Goal: Transaction & Acquisition: Purchase product/service

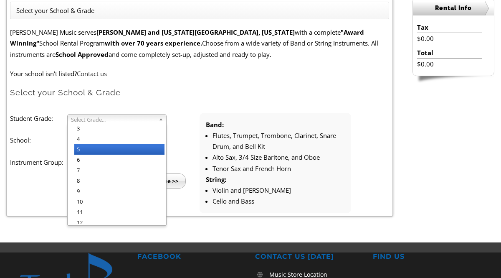
click at [140, 151] on li "5" at bounding box center [119, 149] width 90 height 10
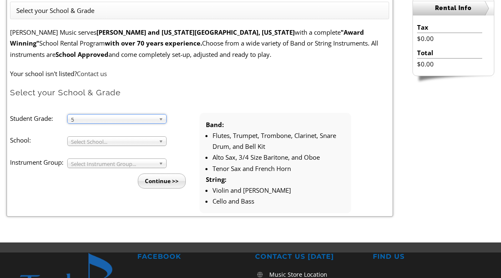
click at [159, 139] on b at bounding box center [163, 140] width 8 height 9
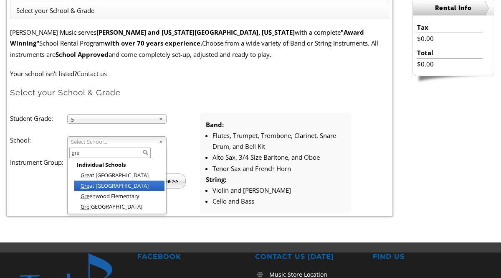
type input "gre"
click at [143, 184] on li "Gre at Valley Middle School" at bounding box center [119, 185] width 90 height 10
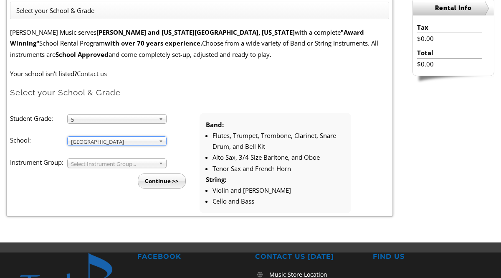
click at [160, 164] on b at bounding box center [163, 163] width 8 height 9
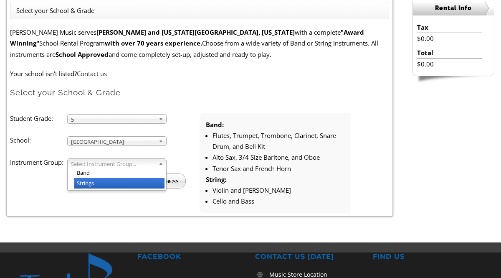
click at [155, 184] on li "Strings" at bounding box center [119, 183] width 90 height 10
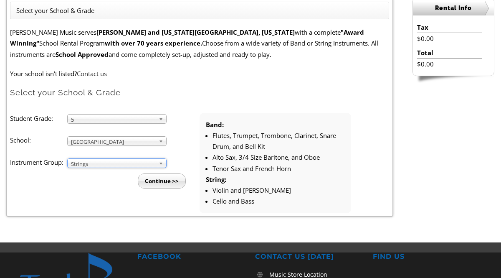
click at [166, 181] on input "Continue >>" at bounding box center [162, 180] width 48 height 15
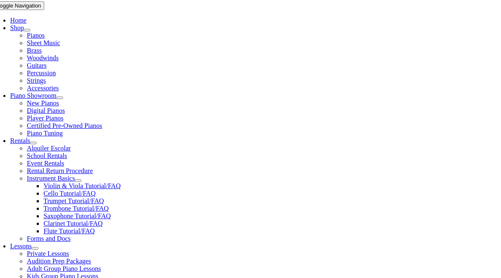
scroll to position [168, 0]
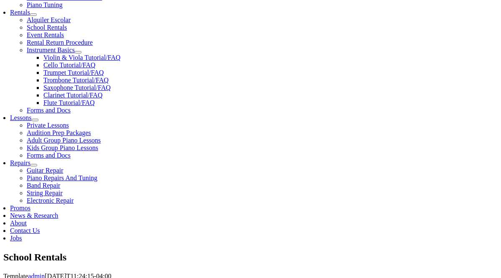
scroll to position [294, 0]
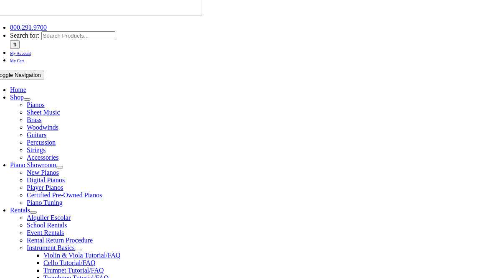
scroll to position [98, 0]
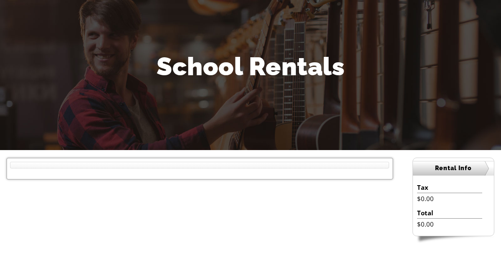
scroll to position [74, 0]
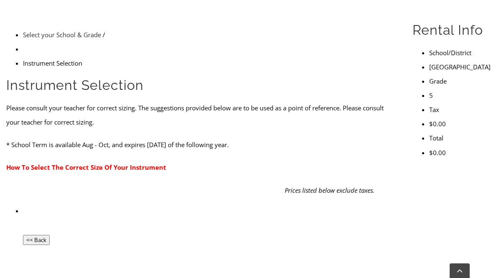
scroll to position [290, 0]
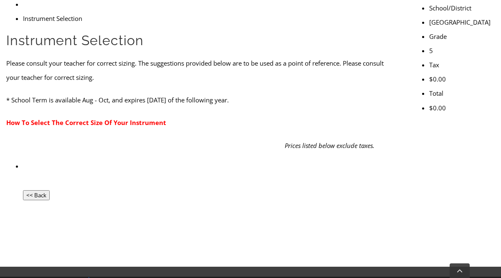
click at [385, 115] on p "How To Select The Correct Size Of Your Instrument" at bounding box center [199, 122] width 387 height 14
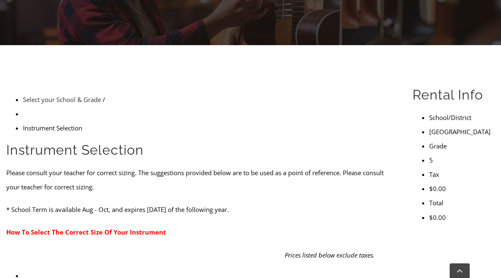
scroll to position [174, 0]
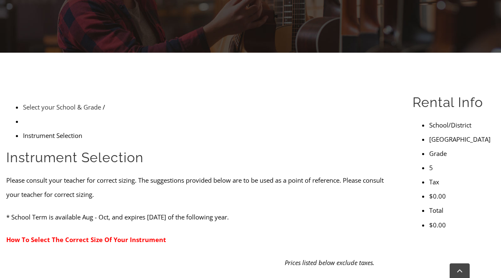
click at [292, 149] on h2 "Instrument Selection" at bounding box center [199, 158] width 387 height 18
drag, startPoint x: 314, startPoint y: 95, endPoint x: 291, endPoint y: 91, distance: 23.2
click at [291, 149] on h2 "Instrument Selection" at bounding box center [199, 158] width 387 height 18
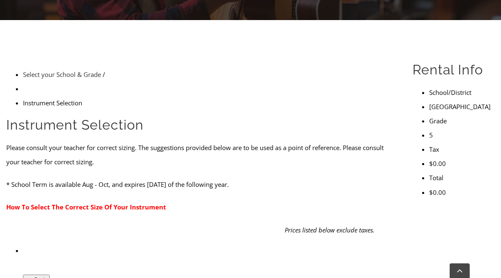
scroll to position [207, 0]
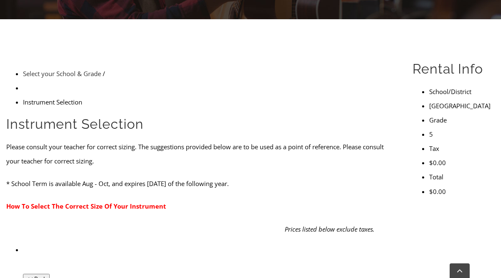
click at [291, 115] on form "Instrument Selection Please consult your teacher for correct sizing. The sugges…" at bounding box center [199, 199] width 387 height 169
click at [343, 225] on em "Prices listed below exclude taxes." at bounding box center [330, 229] width 90 height 8
click at [109, 242] on li "<< Back" at bounding box center [208, 263] width 370 height 43
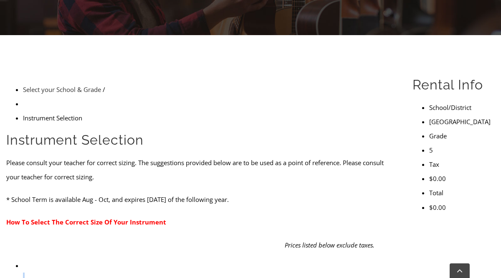
scroll to position [157, 0]
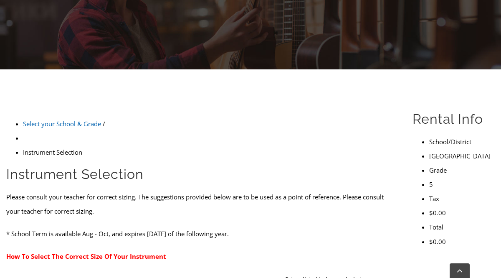
click at [77, 119] on link "Select your School & Grade" at bounding box center [62, 123] width 78 height 8
click at [141, 145] on li "Instrument Selection" at bounding box center [208, 152] width 370 height 14
click at [131, 145] on li "Instrument Selection" at bounding box center [208, 152] width 370 height 14
click at [129, 145] on li "Instrument Selection" at bounding box center [208, 152] width 370 height 14
click at [101, 252] on link "How To Select The Correct Size Of Your Instrument" at bounding box center [86, 256] width 160 height 8
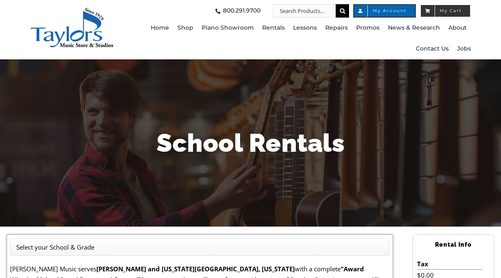
click at [452, 10] on span "My Cart" at bounding box center [445, 11] width 33 height 4
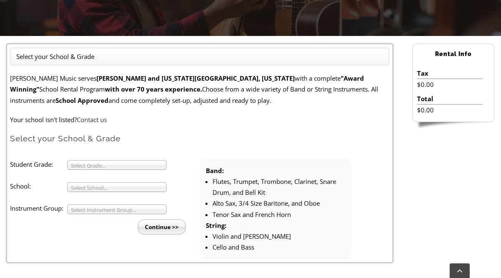
scroll to position [191, 0]
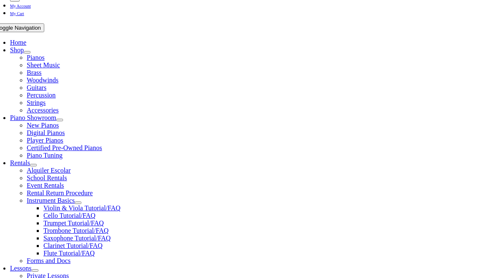
scroll to position [144, 0]
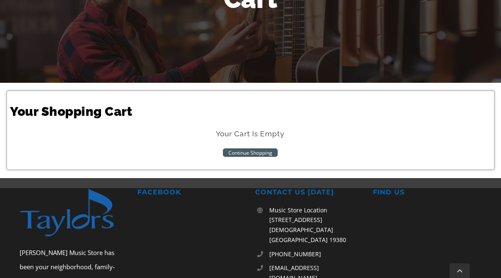
click at [252, 151] on link "Continue Shopping" at bounding box center [250, 152] width 55 height 8
